Goal: Information Seeking & Learning: Learn about a topic

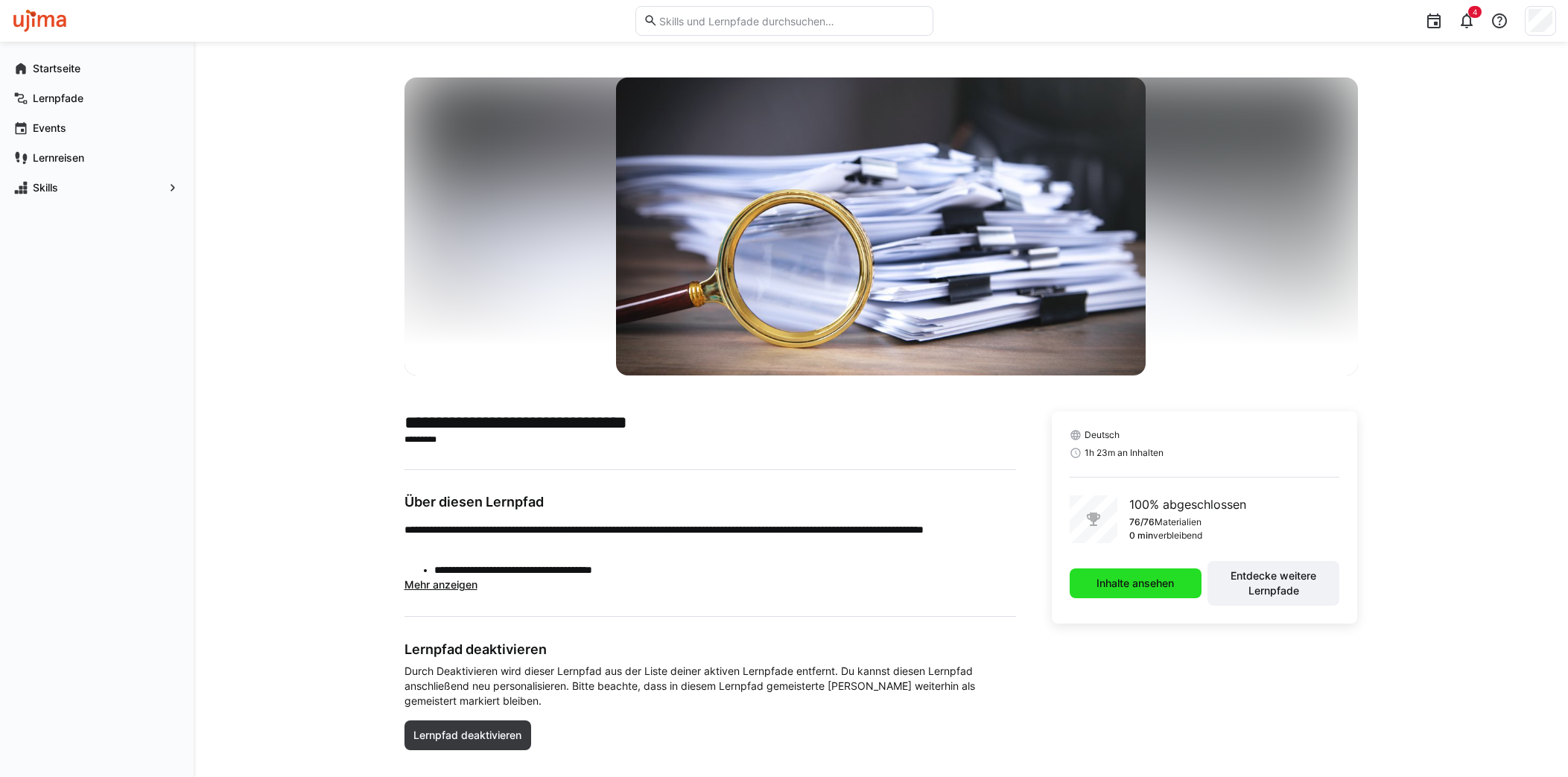
click at [1150, 586] on span "Inhalte ansehen" at bounding box center [1135, 584] width 82 height 15
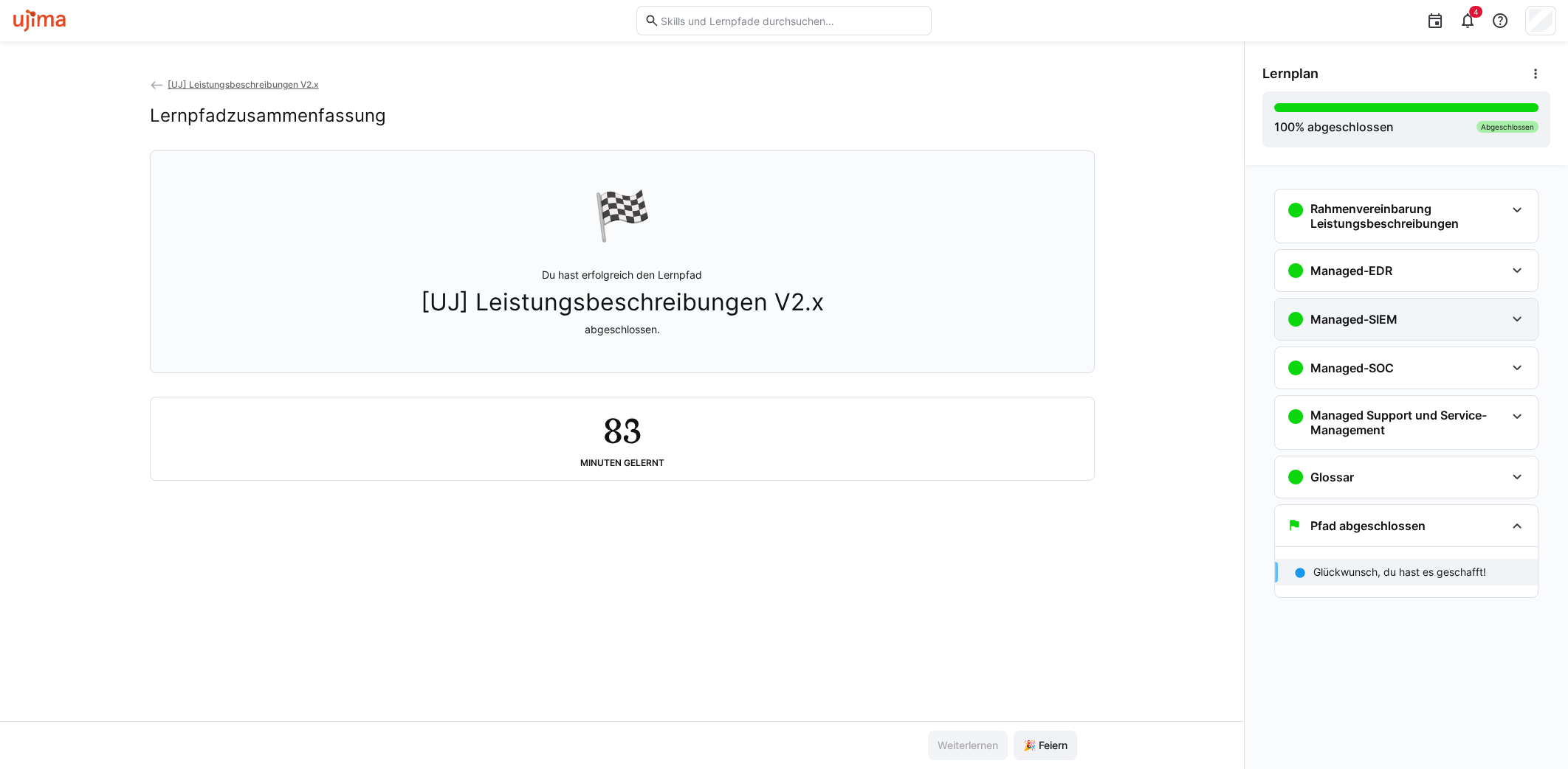
click at [1427, 301] on div "Managed-SIEM" at bounding box center [1405, 319] width 263 height 41
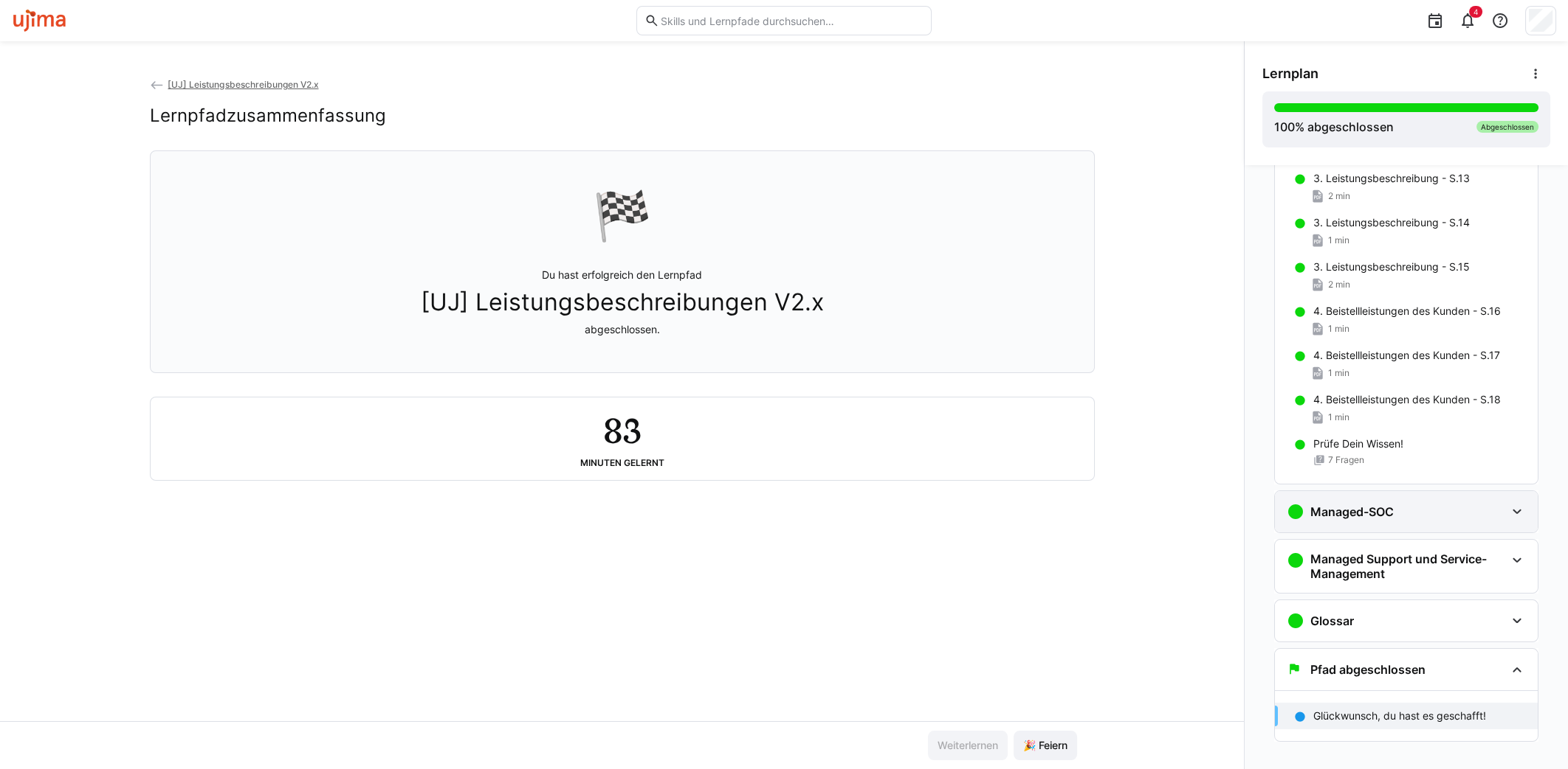
scroll to position [688, 0]
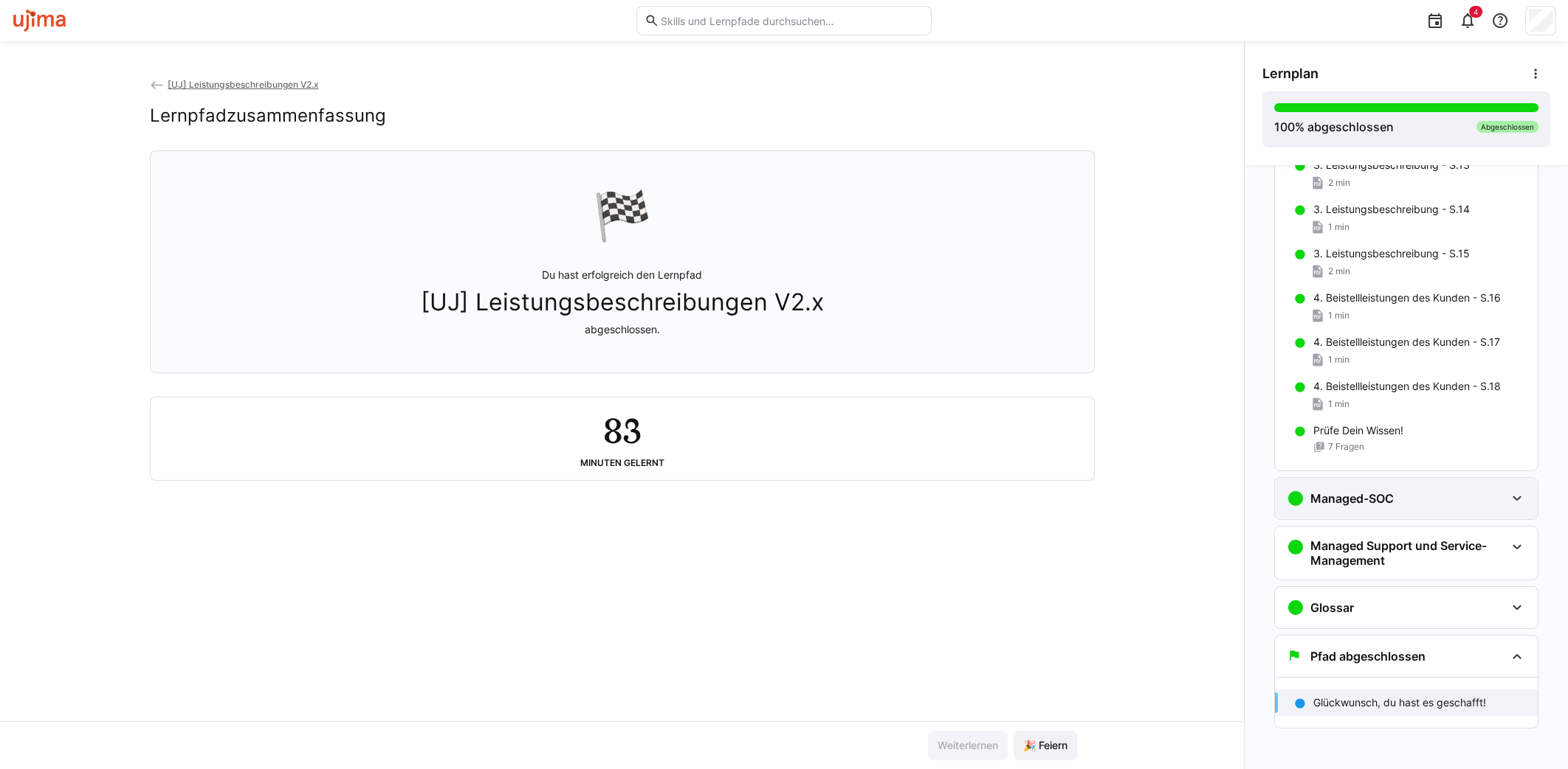
click at [1315, 490] on div "Managed-SOC" at bounding box center [1339, 498] width 107 height 17
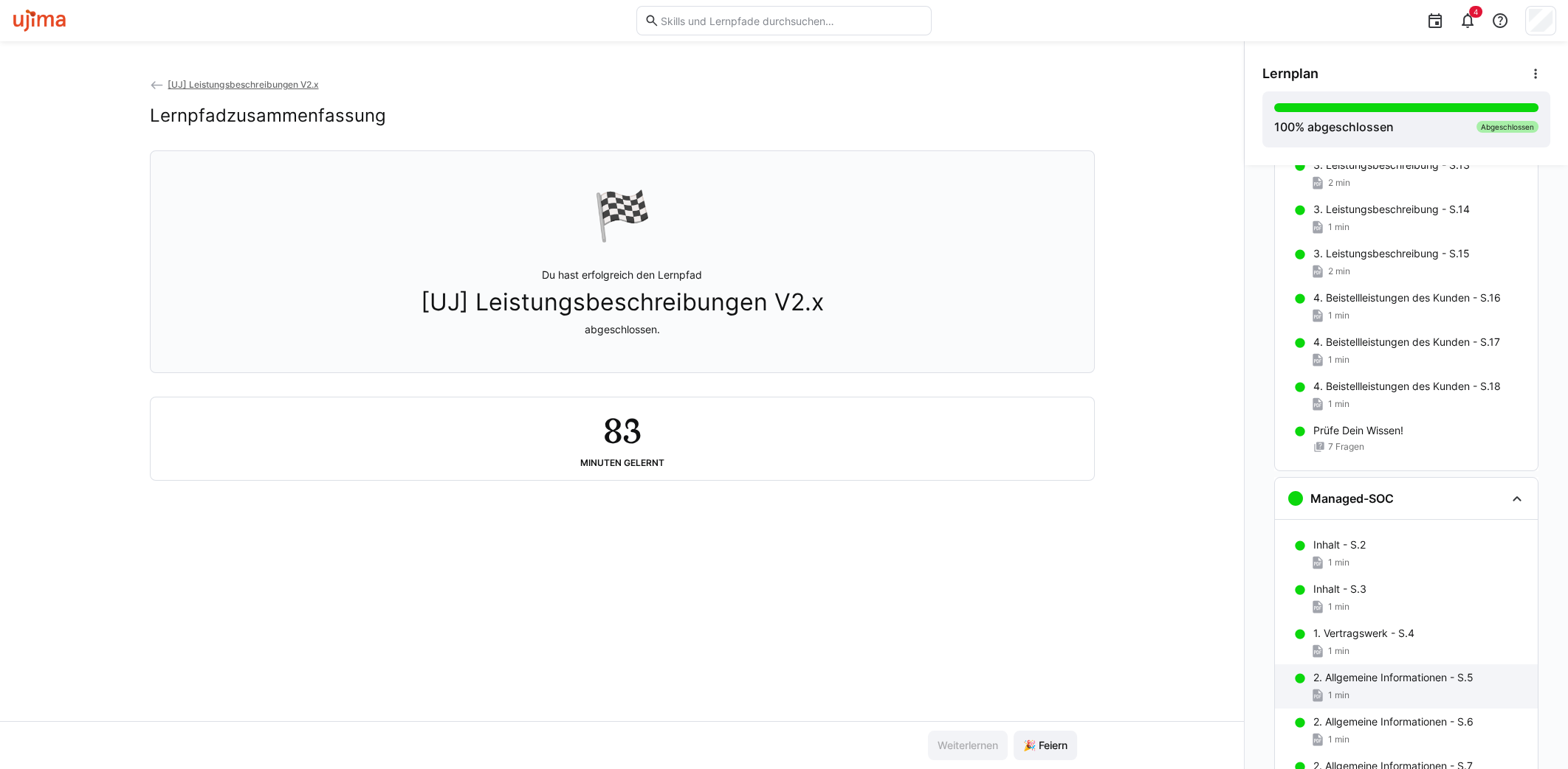
click at [1352, 704] on div "2. Allgemeine Informationen - S.5 1 min" at bounding box center [1405, 687] width 263 height 44
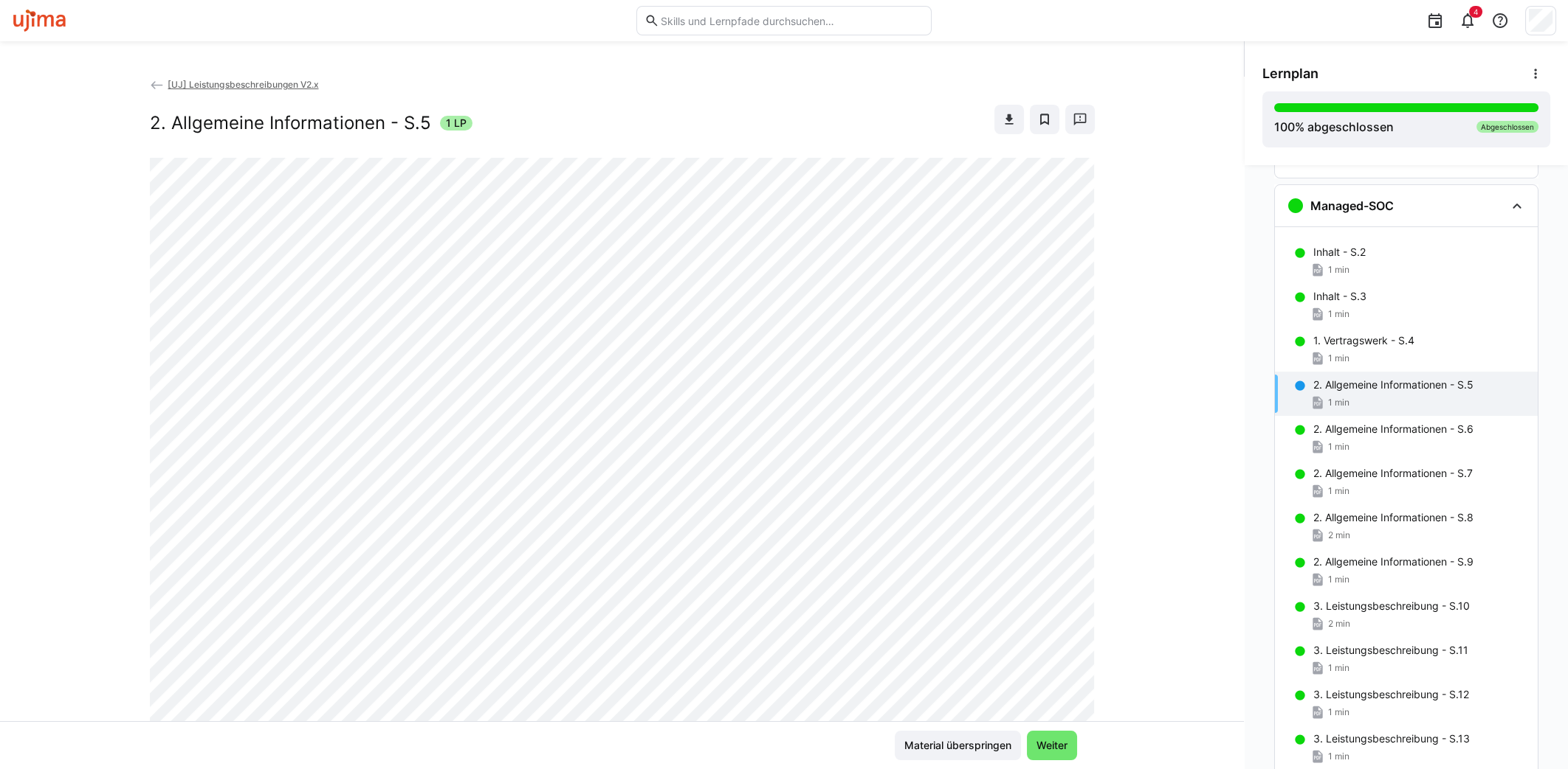
scroll to position [998, 0]
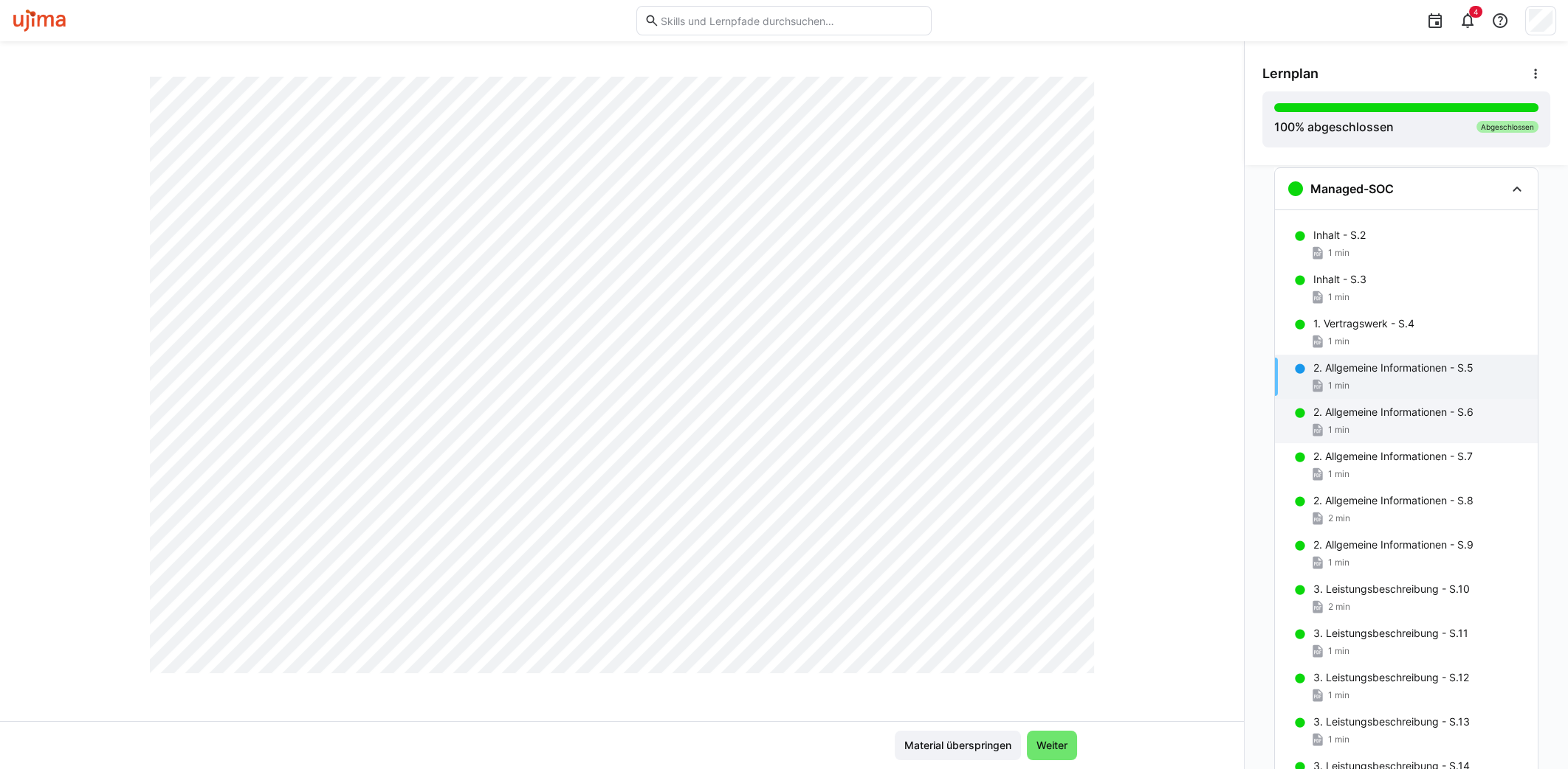
click at [1401, 413] on p "2. Allgemeine Informationen - S.6" at bounding box center [1392, 412] width 160 height 15
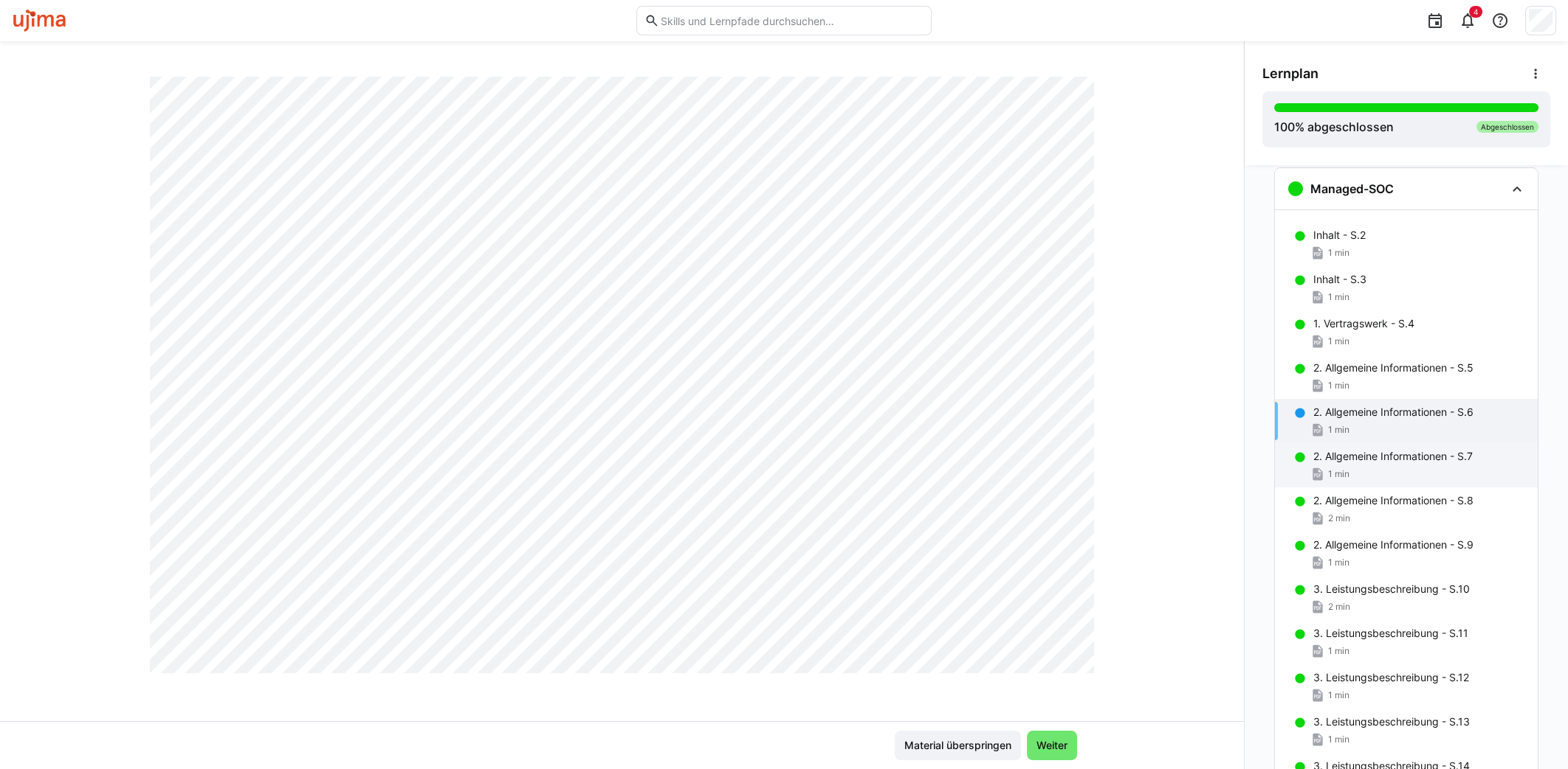
click at [1327, 468] on span "1 min" at bounding box center [1337, 474] width 21 height 12
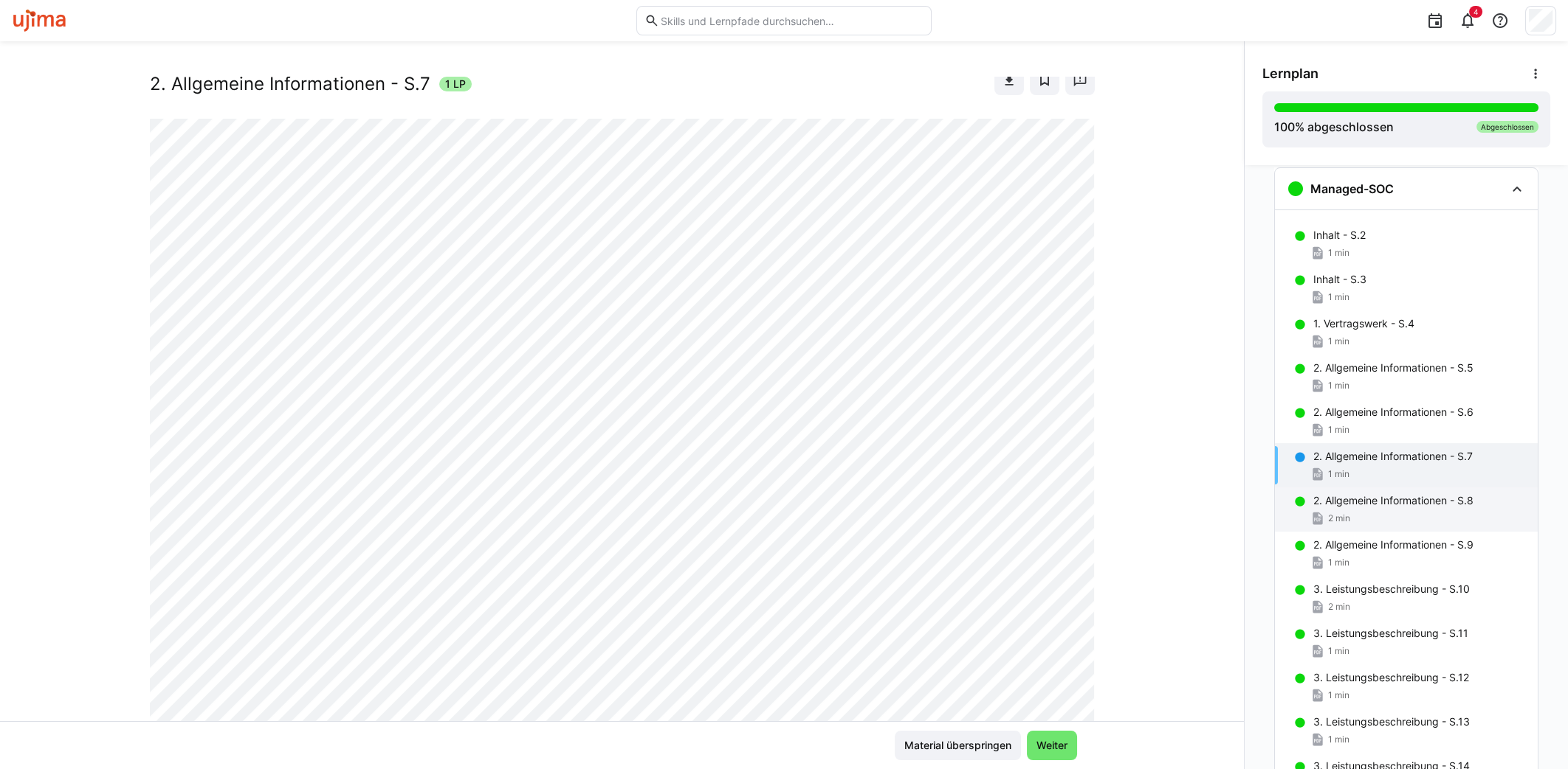
click at [1367, 507] on div "2. Allgemeine Informationen - S.8 2 min" at bounding box center [1405, 509] width 263 height 44
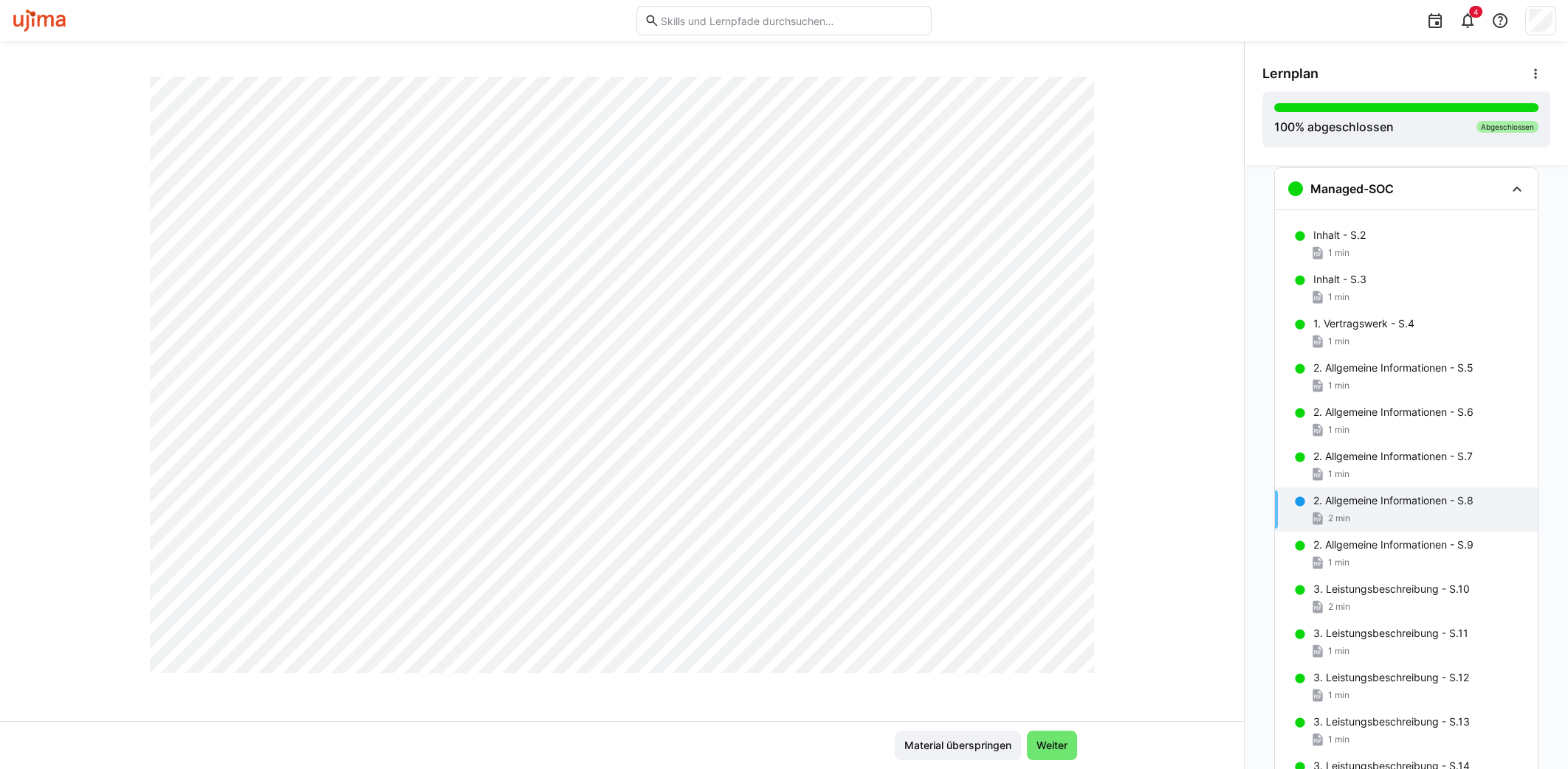
scroll to position [777, 0]
click at [1357, 542] on p "2. Allgemeine Informationen - S.9" at bounding box center [1392, 545] width 160 height 15
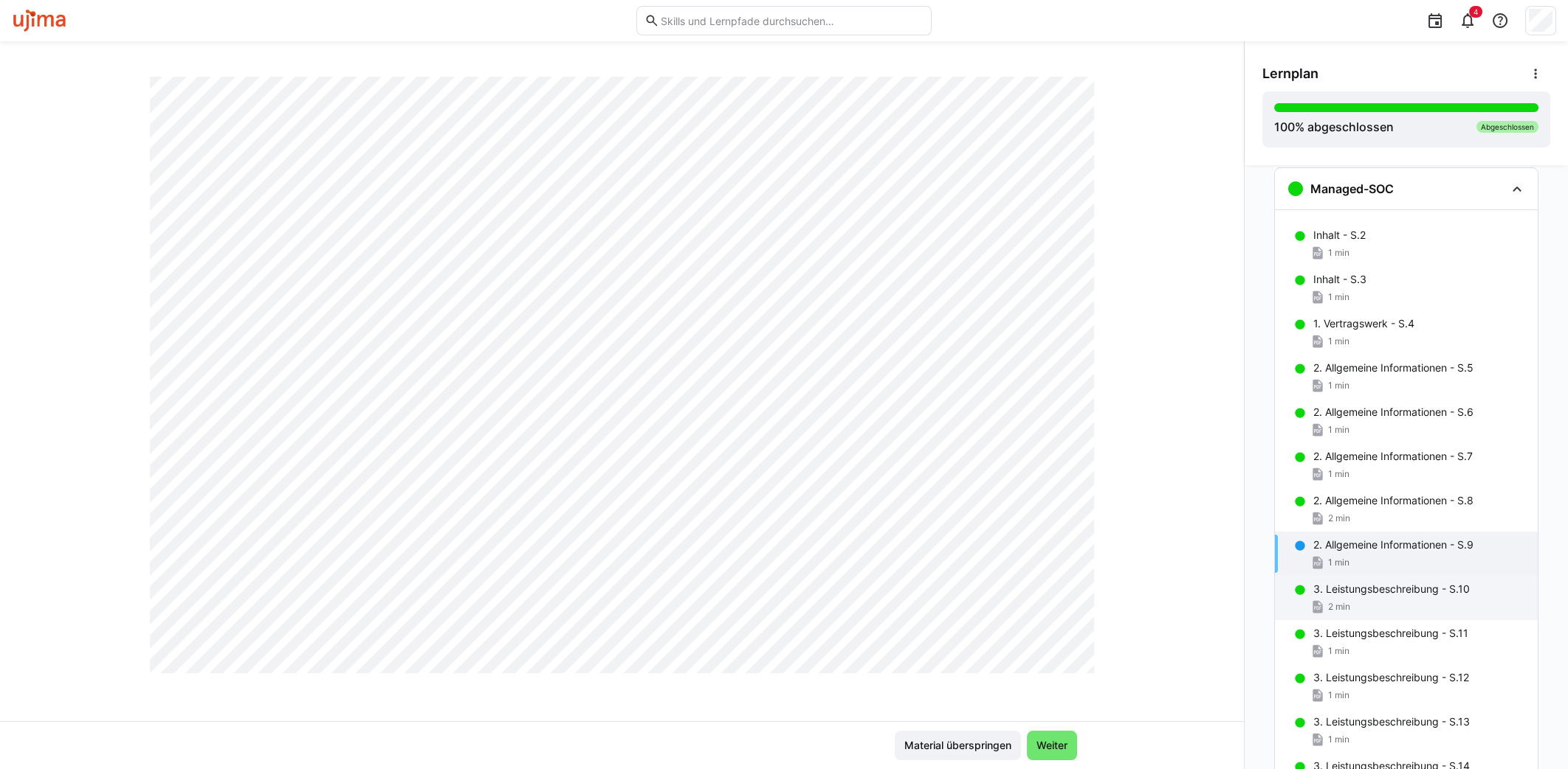
click at [1320, 586] on p "3. Leistungsbeschreibung - S.10" at bounding box center [1391, 590] width 156 height 15
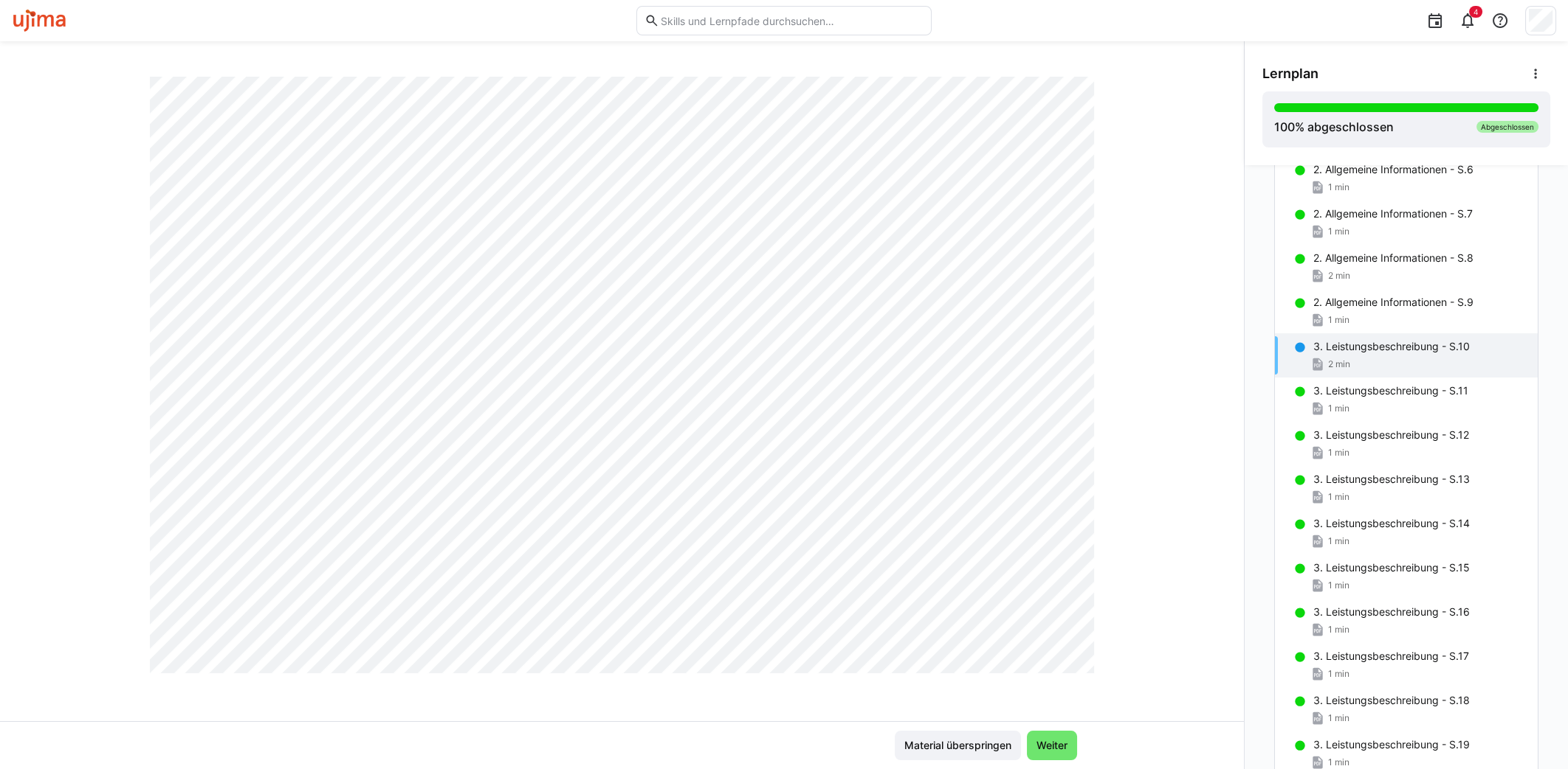
scroll to position [1551, 0]
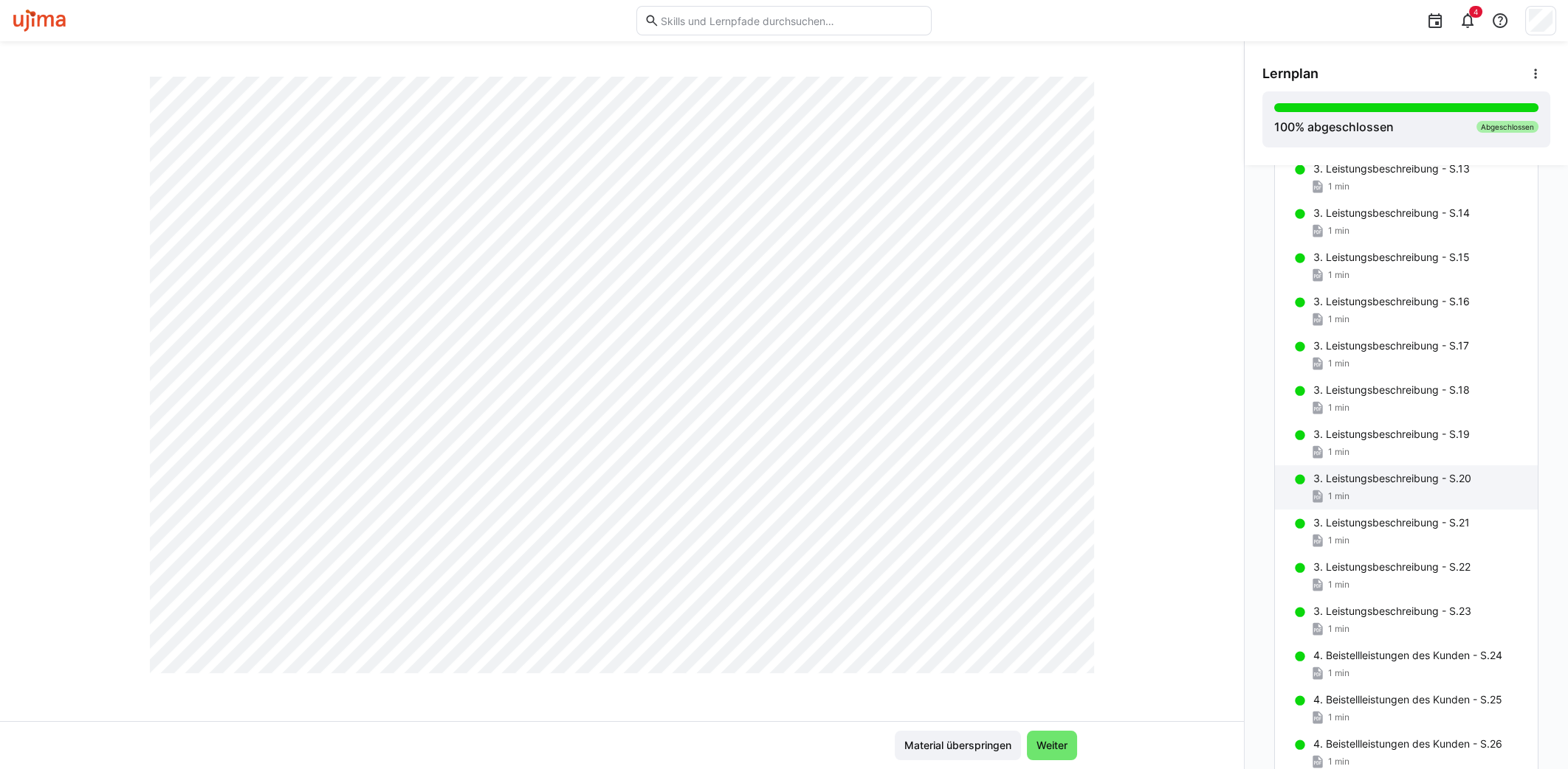
click at [1360, 475] on p "3. Leistungsbeschreibung - S.20" at bounding box center [1391, 479] width 158 height 15
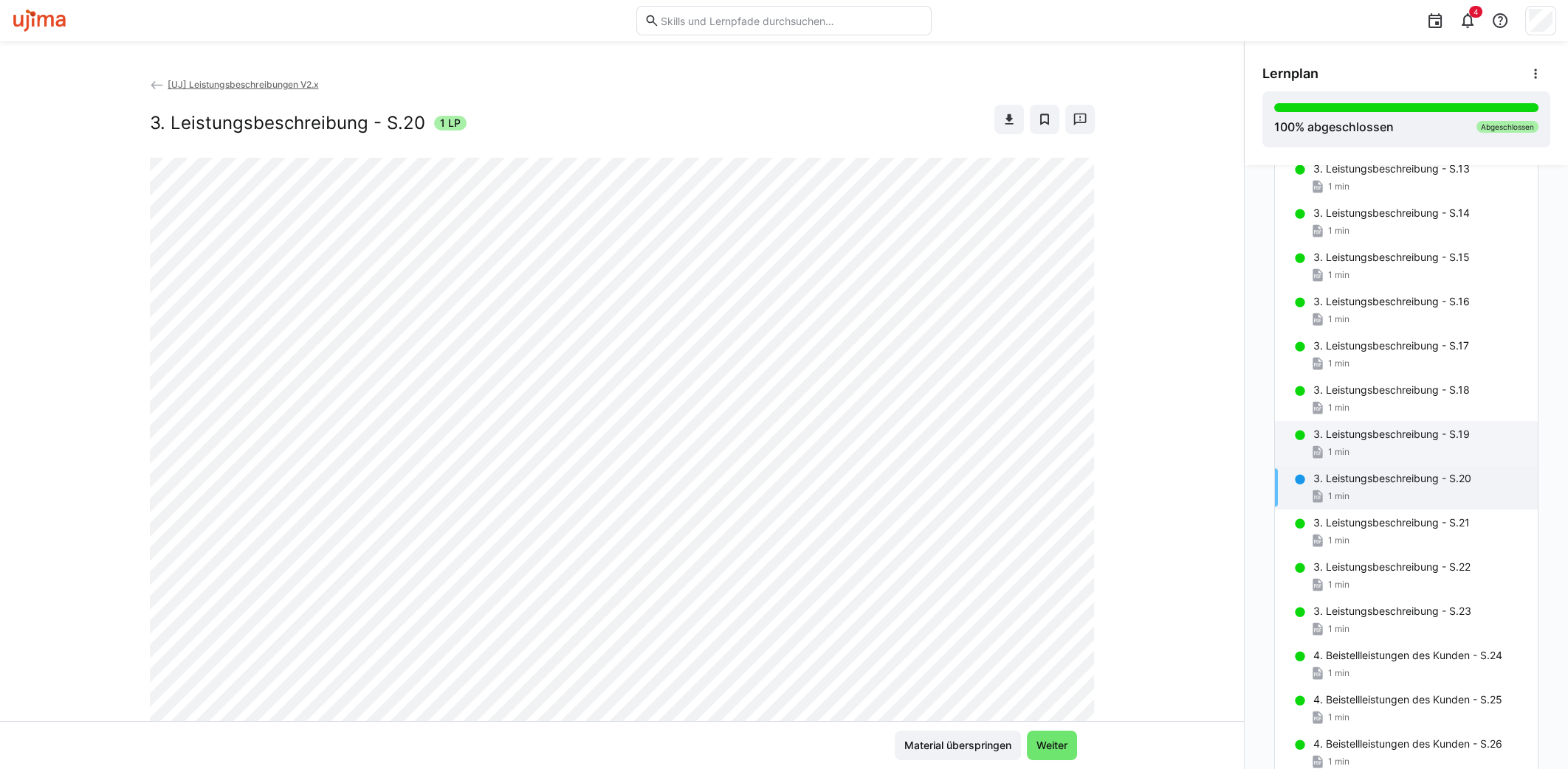
click at [1426, 427] on p "3. Leistungsbeschreibung - S.19" at bounding box center [1391, 434] width 156 height 15
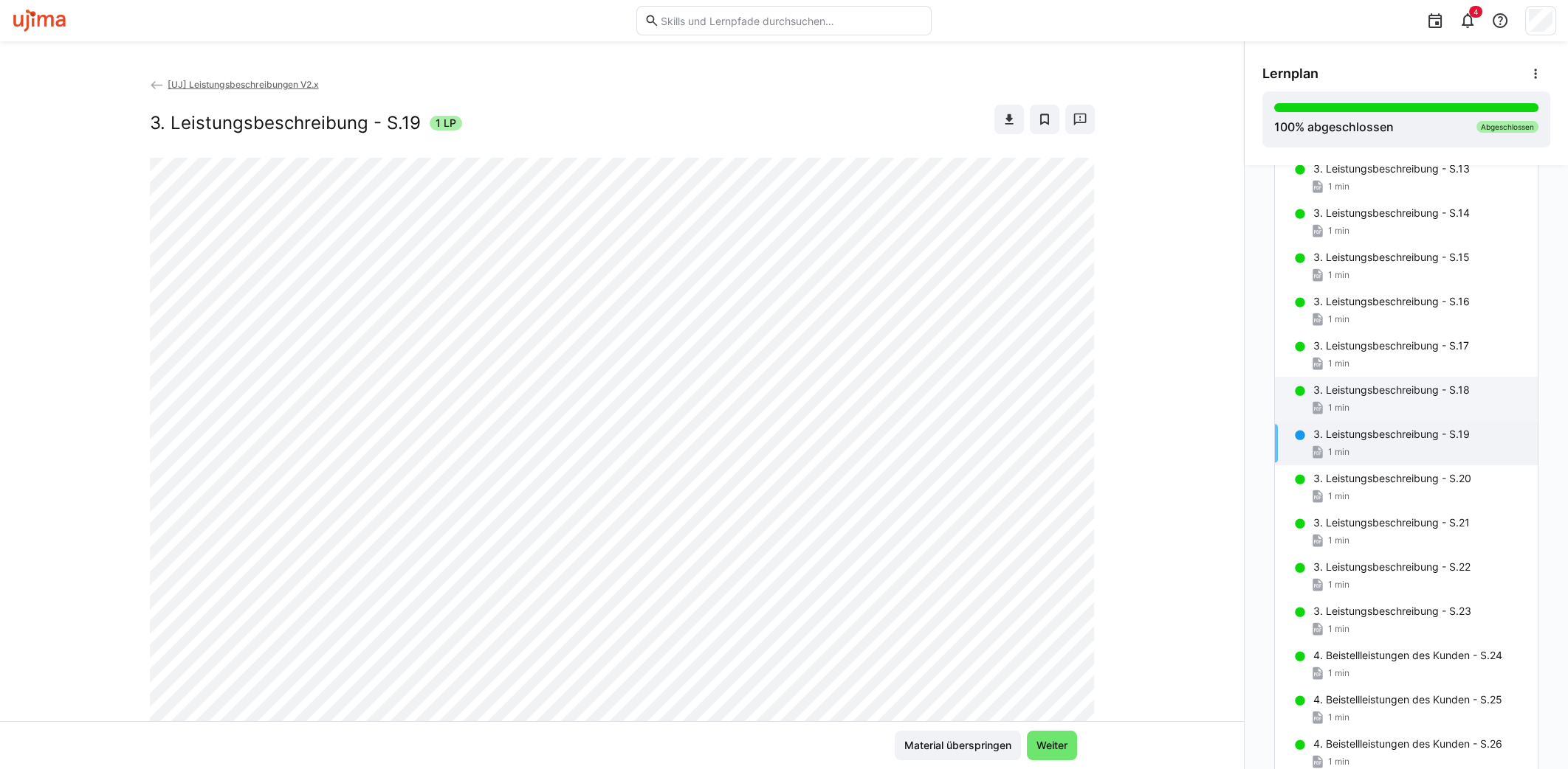
click at [1338, 402] on span "1 min" at bounding box center [1337, 408] width 21 height 12
